Goal: Find specific page/section: Find specific page/section

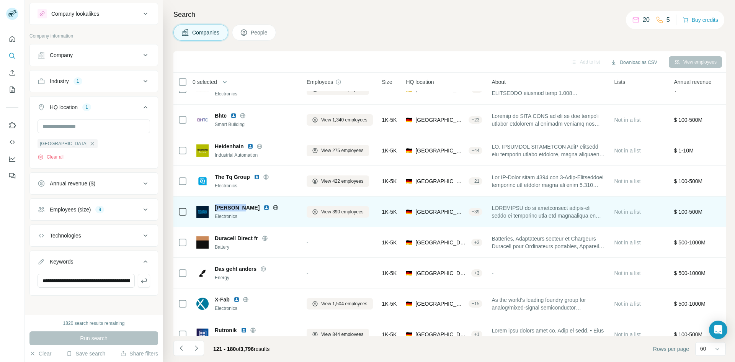
drag, startPoint x: 241, startPoint y: 205, endPoint x: 213, endPoint y: 203, distance: 28.4
click at [213, 204] on div "[PERSON_NAME] Electronics" at bounding box center [246, 212] width 101 height 16
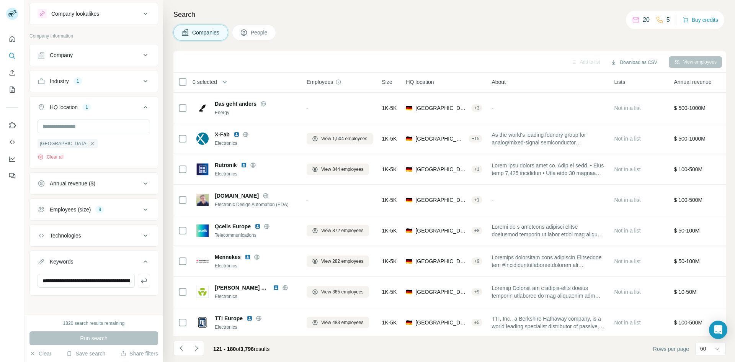
scroll to position [617, 0]
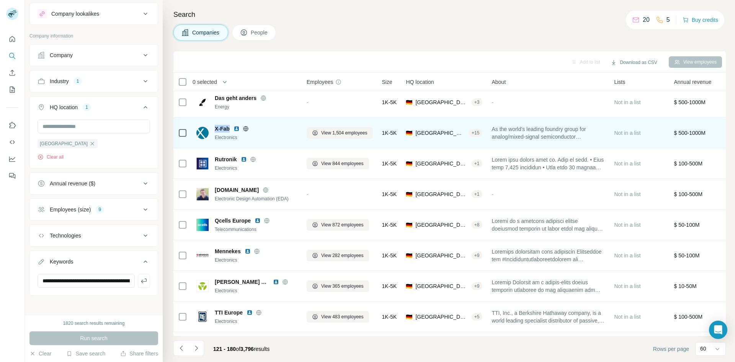
drag, startPoint x: 215, startPoint y: 129, endPoint x: 230, endPoint y: 130, distance: 15.0
click at [230, 130] on span "X-Fab" at bounding box center [222, 129] width 15 height 8
copy span "X-Fab"
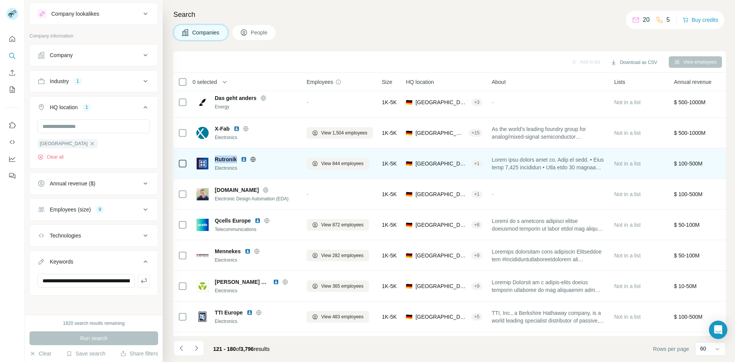
drag, startPoint x: 236, startPoint y: 159, endPoint x: 214, endPoint y: 157, distance: 22.3
click at [214, 157] on div "Rutronik Electronics" at bounding box center [246, 164] width 101 height 16
copy span "Rutronik"
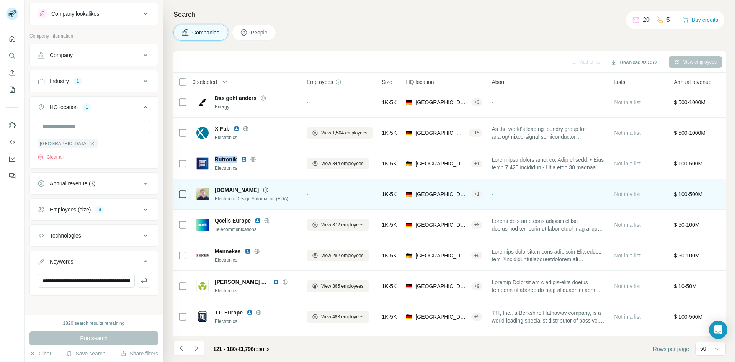
drag, startPoint x: 254, startPoint y: 190, endPoint x: 213, endPoint y: 190, distance: 41.4
click at [213, 190] on div "[DOMAIN_NAME] Electronic Design Automation (EDA)" at bounding box center [246, 194] width 101 height 16
copy span "[DOMAIN_NAME]"
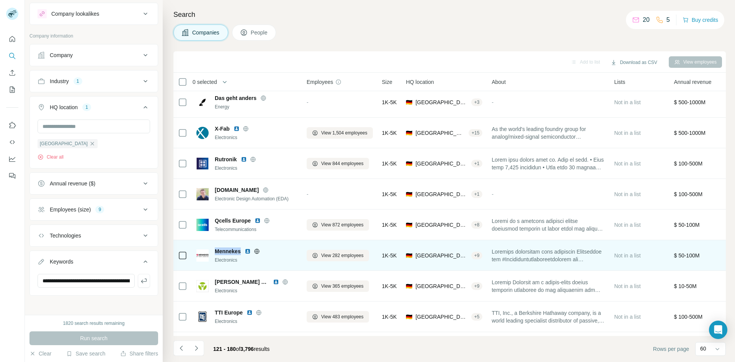
drag, startPoint x: 242, startPoint y: 251, endPoint x: 216, endPoint y: 254, distance: 26.6
click at [216, 254] on div "Mennekes" at bounding box center [256, 251] width 83 height 8
copy span "Mennekes"
